Goal: Find contact information: Find contact information

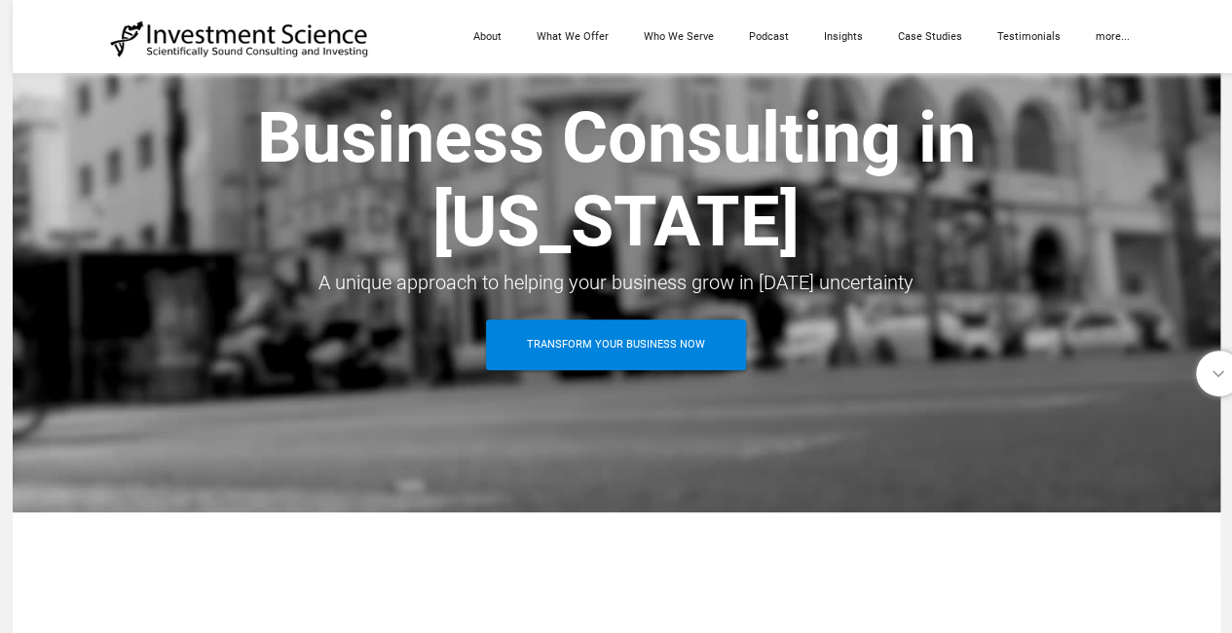
scroll to position [156, 0]
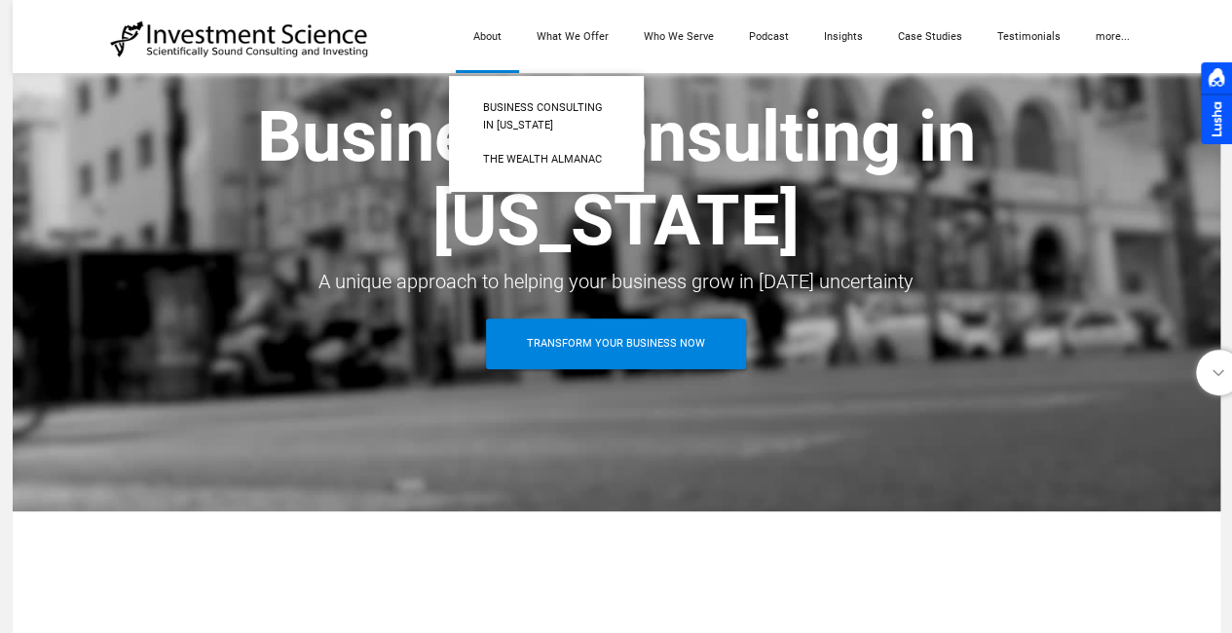
click at [498, 42] on link "About" at bounding box center [487, 36] width 63 height 73
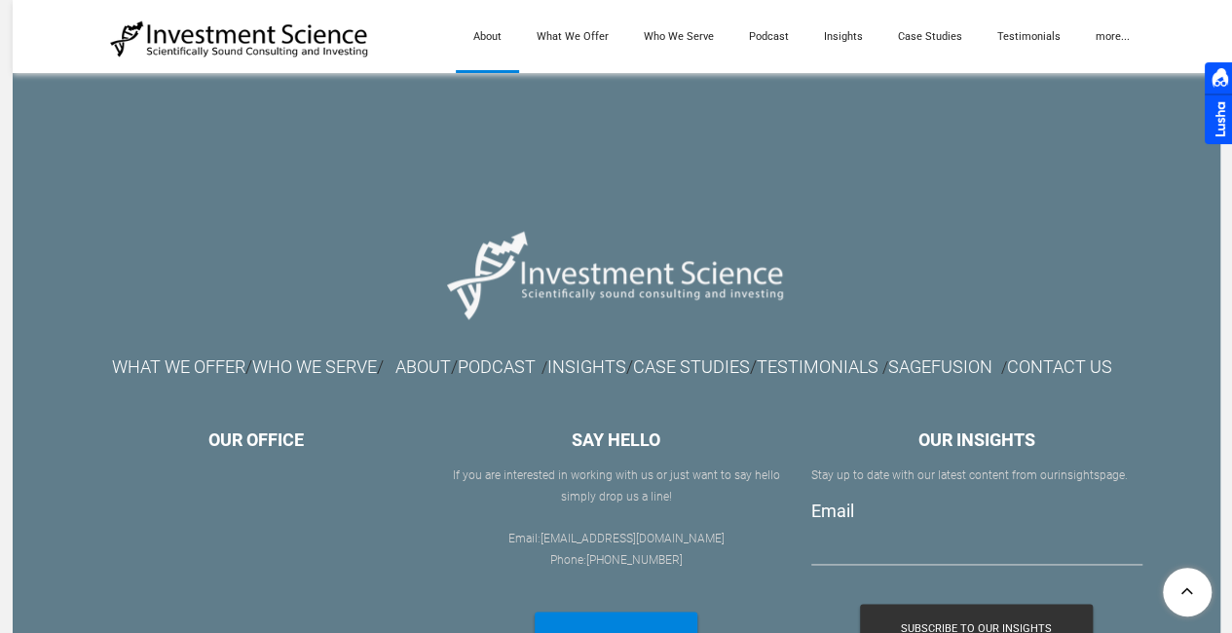
scroll to position [4966, 0]
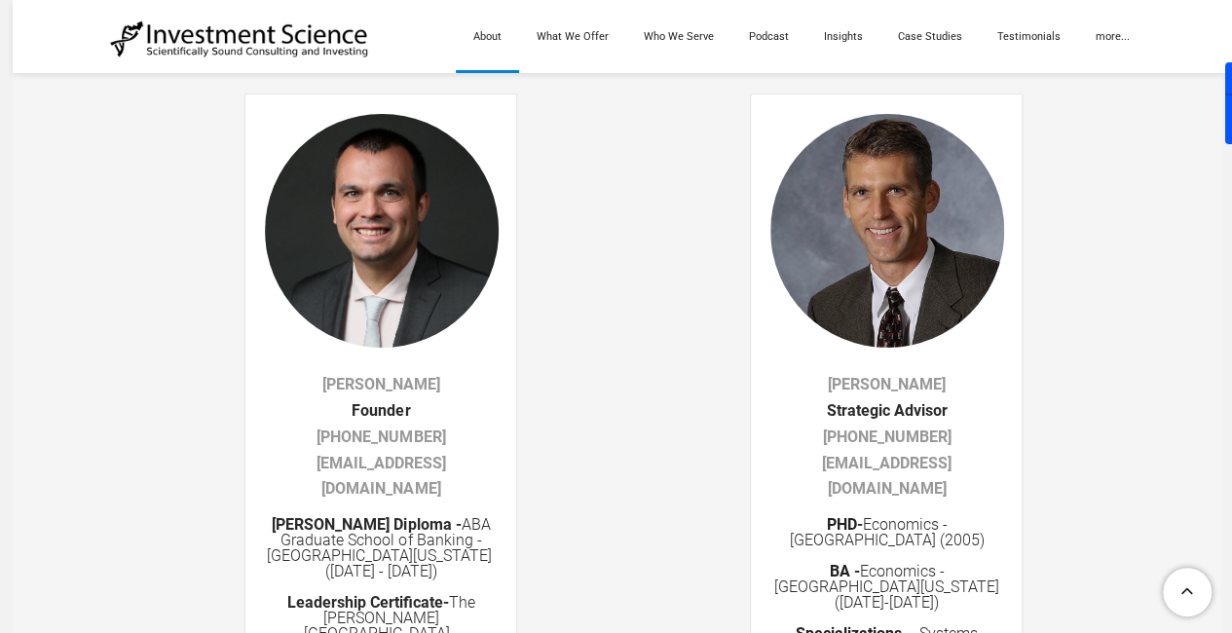
scroll to position [3228, 0]
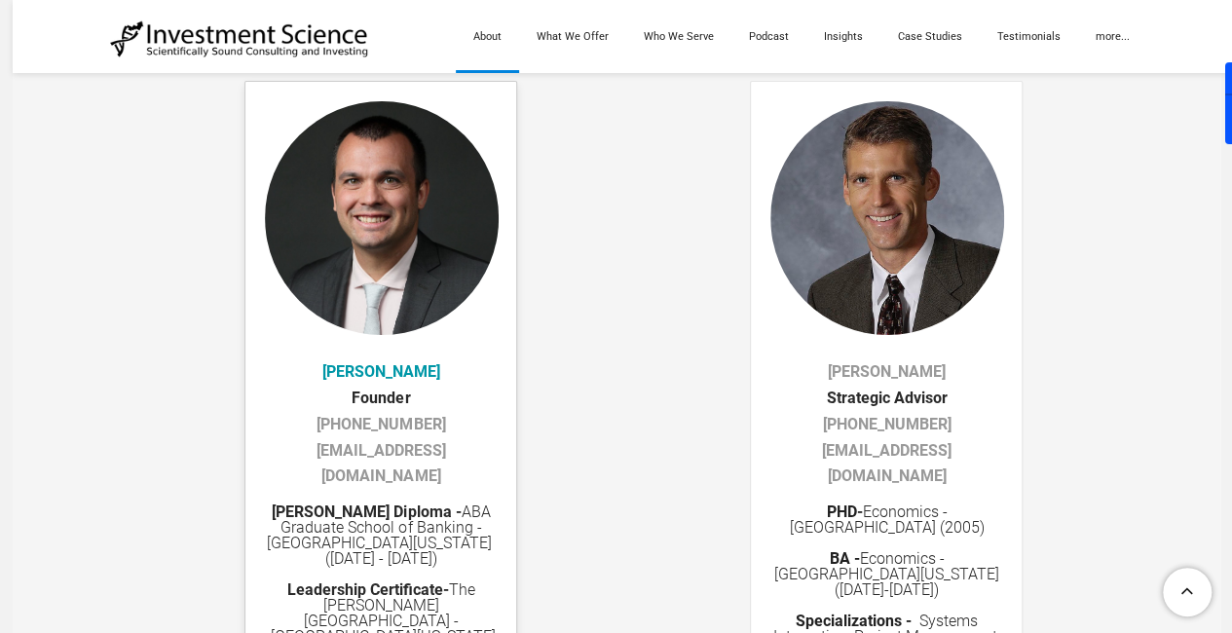
click at [376, 377] on link "[PERSON_NAME]" at bounding box center [381, 371] width 118 height 19
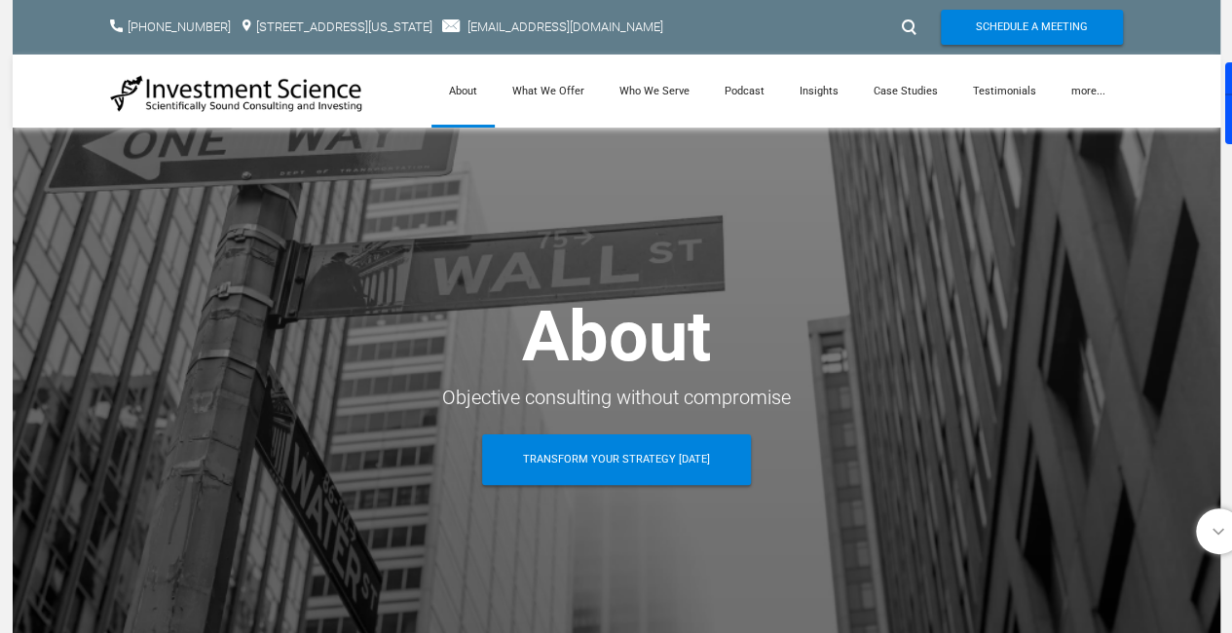
scroll to position [58, 0]
